Goal: Obtain resource: Download file/media

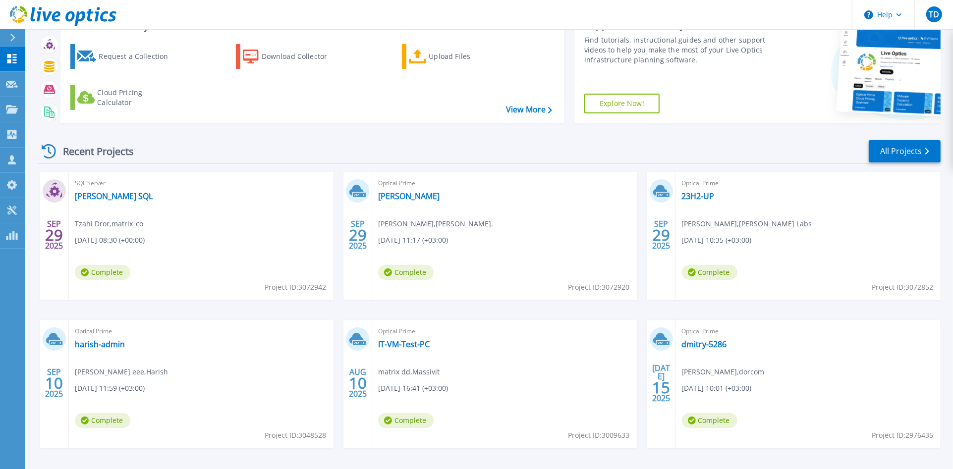
scroll to position [24, 0]
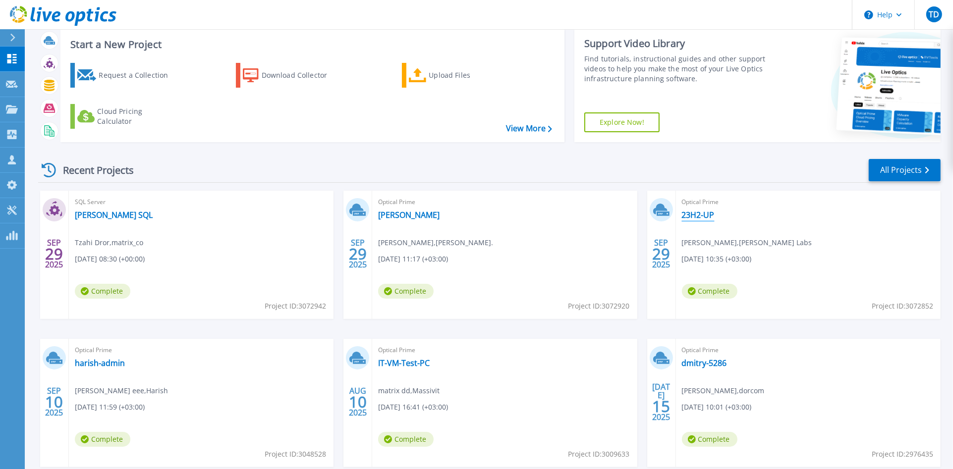
click at [692, 215] on link "23H2-UP" at bounding box center [698, 215] width 33 height 10
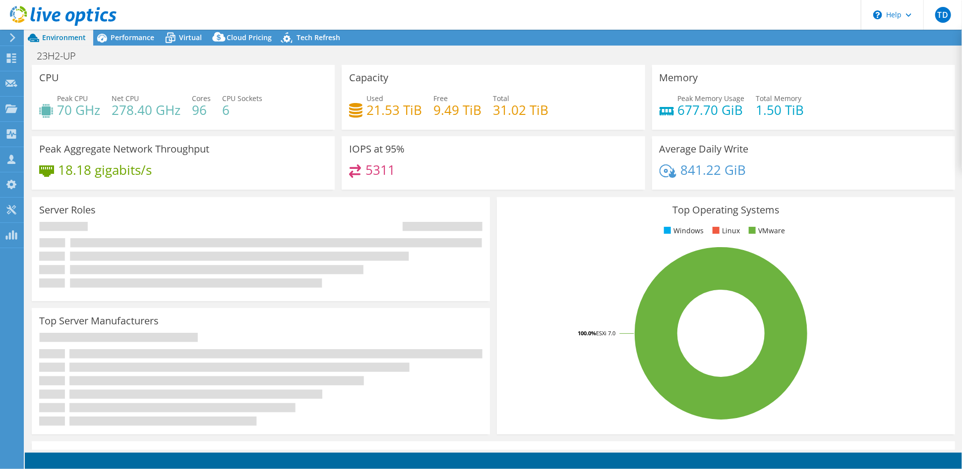
select select "USD"
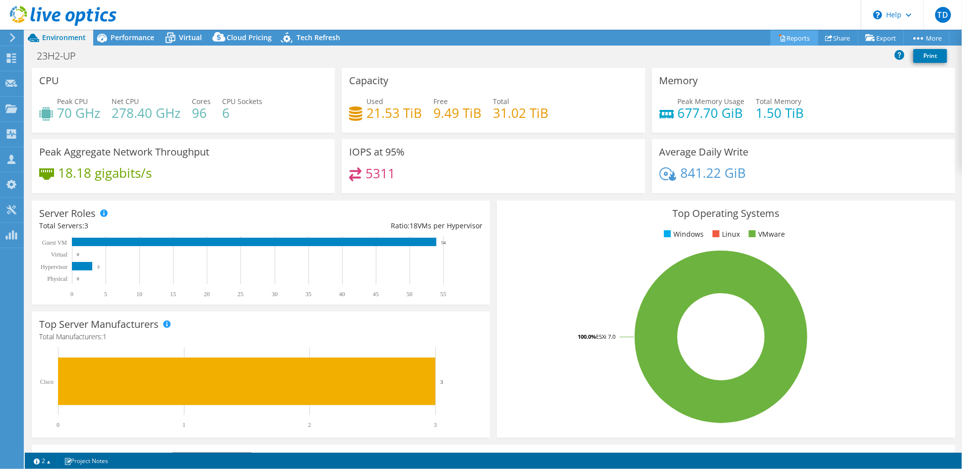
click at [783, 38] on link "Reports" at bounding box center [794, 37] width 48 height 15
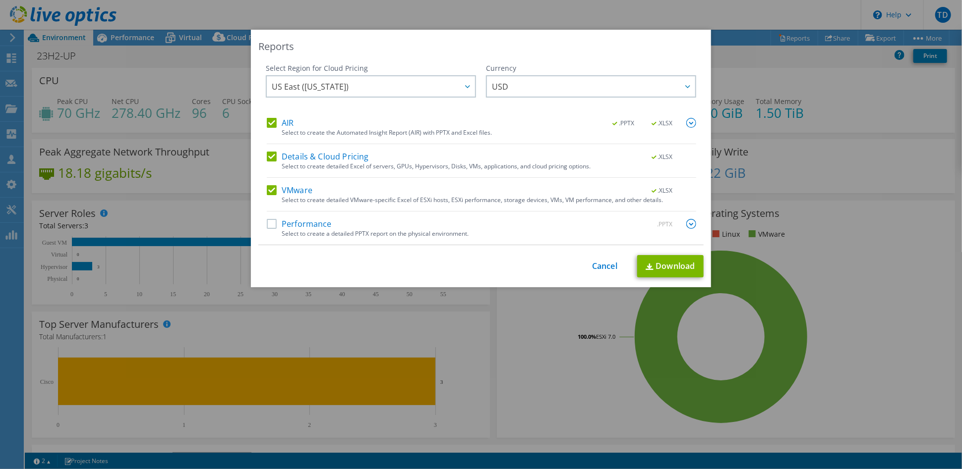
click at [271, 120] on label "AIR" at bounding box center [280, 123] width 27 height 10
click at [0, 0] on input "AIR" at bounding box center [0, 0] width 0 height 0
click at [267, 155] on label "Details & Cloud Pricing" at bounding box center [318, 157] width 102 height 10
click at [0, 0] on input "Details & Cloud Pricing" at bounding box center [0, 0] width 0 height 0
click at [676, 272] on link "Download" at bounding box center [670, 266] width 66 height 22
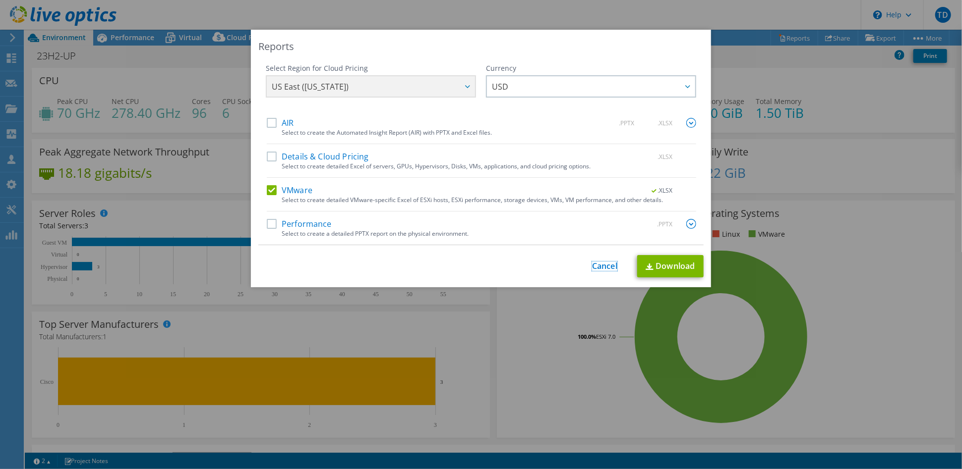
drag, startPoint x: 596, startPoint y: 264, endPoint x: 592, endPoint y: 267, distance: 5.4
click at [596, 264] on link "Cancel" at bounding box center [604, 266] width 25 height 9
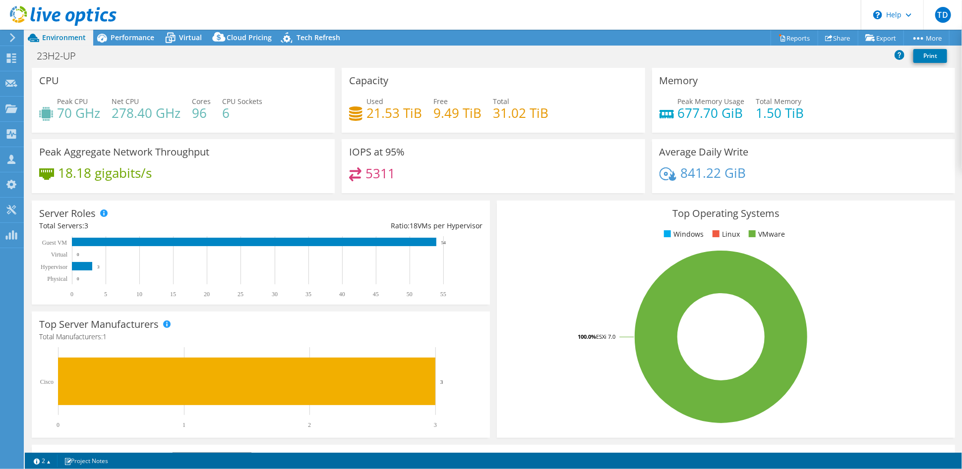
click at [597, 148] on div "IOPS at 95% 5311" at bounding box center [493, 166] width 303 height 54
click at [130, 39] on span "Performance" at bounding box center [133, 37] width 44 height 9
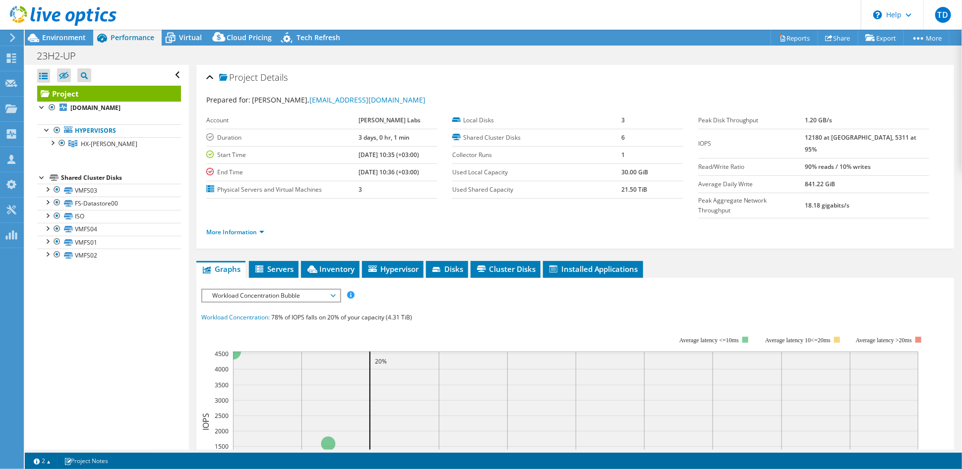
drag, startPoint x: 824, startPoint y: 140, endPoint x: 900, endPoint y: 140, distance: 76.3
click at [900, 140] on tr "IOPS 12180 at Peak, 5311 at 95%" at bounding box center [813, 143] width 231 height 29
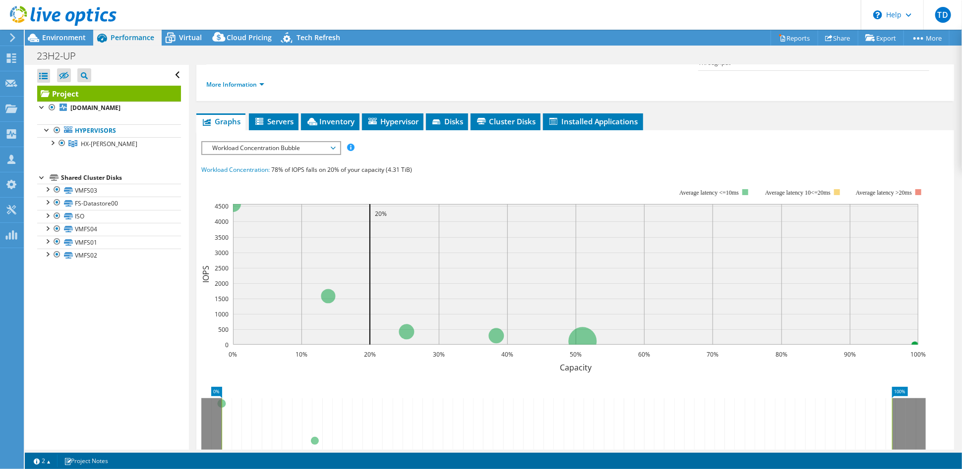
scroll to position [142, 0]
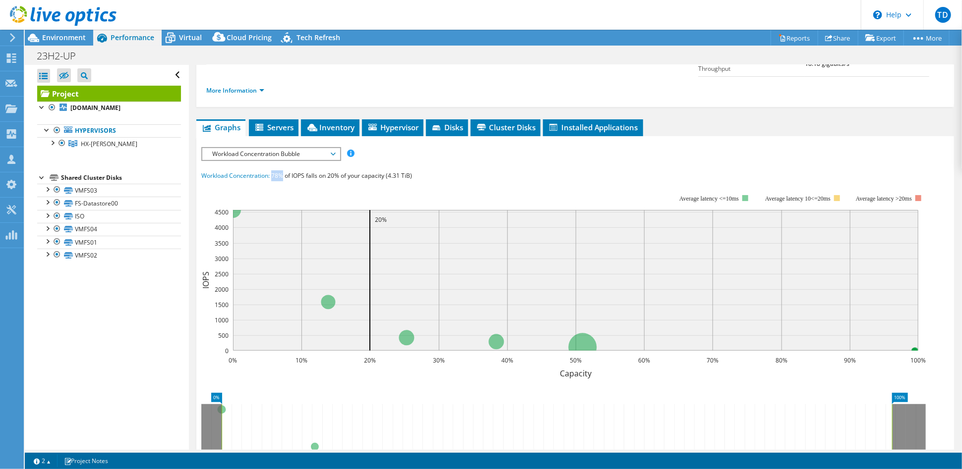
drag, startPoint x: 272, startPoint y: 154, endPoint x: 282, endPoint y: 155, distance: 9.9
click at [282, 172] on span "78% of IOPS falls on 20% of your capacity (4.31 TiB)" at bounding box center [341, 176] width 141 height 8
click at [331, 172] on span "78% of IOPS falls on 20% of your capacity (4.31 TiB)" at bounding box center [341, 176] width 141 height 8
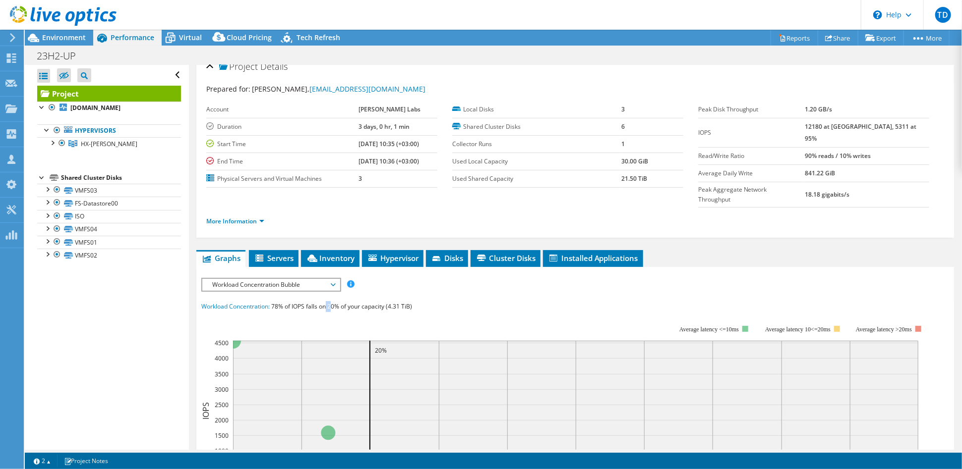
scroll to position [0, 0]
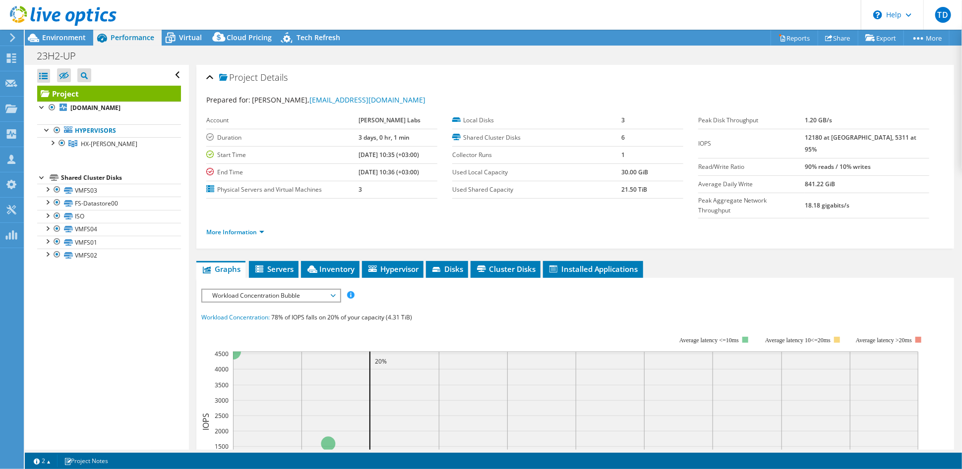
click at [220, 219] on div "More Information" at bounding box center [575, 233] width 738 height 28
click at [219, 228] on link "More Information" at bounding box center [235, 232] width 58 height 8
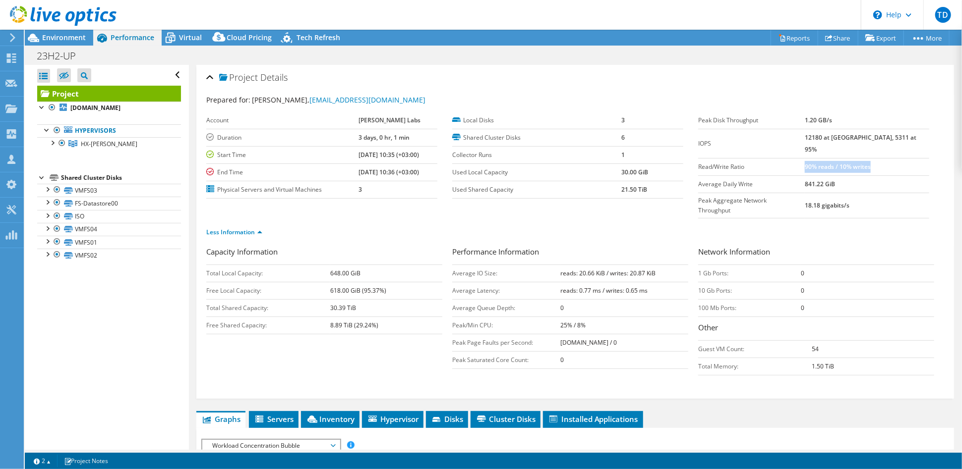
drag, startPoint x: 826, startPoint y: 158, endPoint x: 897, endPoint y: 158, distance: 71.4
click at [897, 158] on td "90% reads / 10% writes" at bounding box center [867, 166] width 124 height 17
